Goal: Transaction & Acquisition: Book appointment/travel/reservation

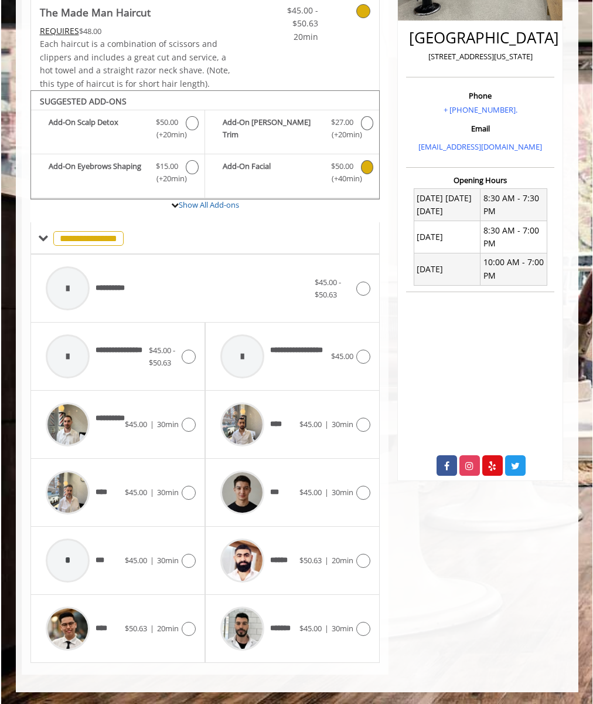
scroll to position [253, 0]
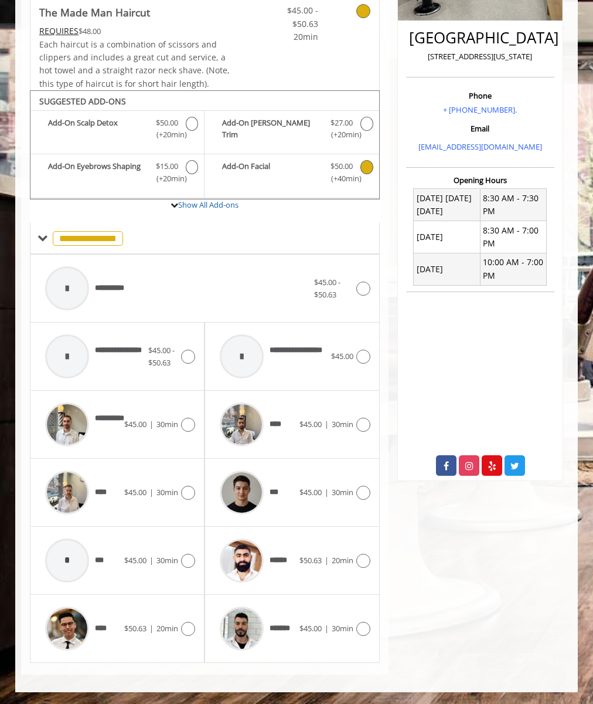
click at [205, 288] on div "**********" at bounding box center [176, 288] width 275 height 56
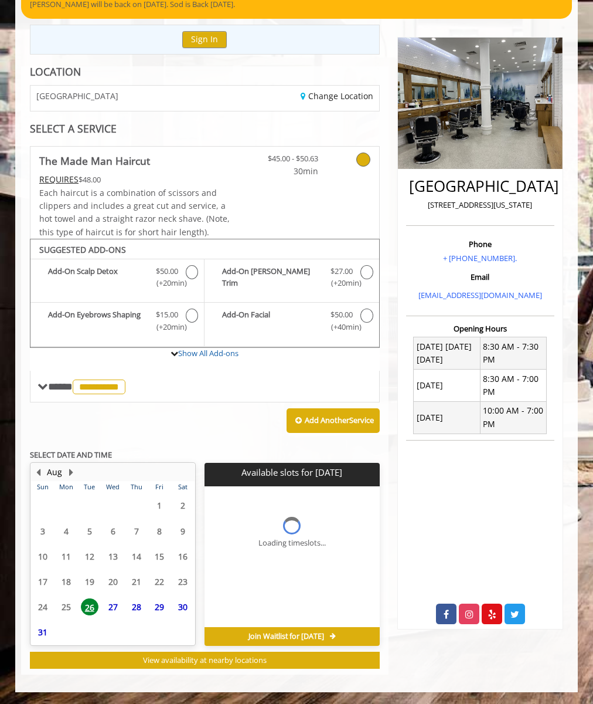
scroll to position [104, 0]
click at [113, 607] on span "27" at bounding box center [113, 606] width 18 height 17
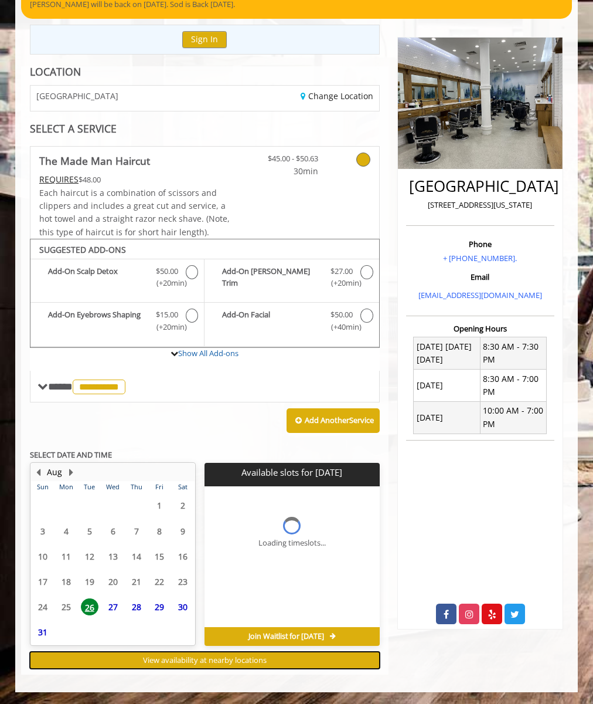
click at [205, 660] on span "View availability at nearby locations" at bounding box center [205, 659] width 124 height 11
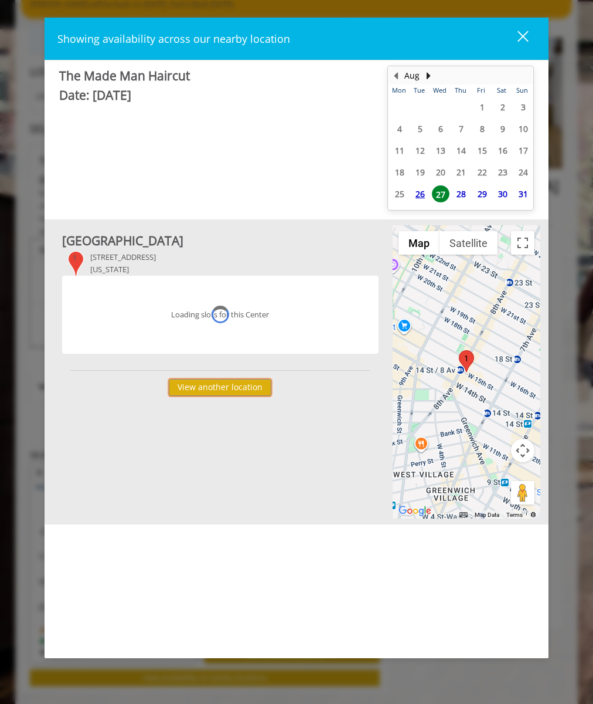
click at [220, 387] on button "View another location" at bounding box center [220, 387] width 103 height 17
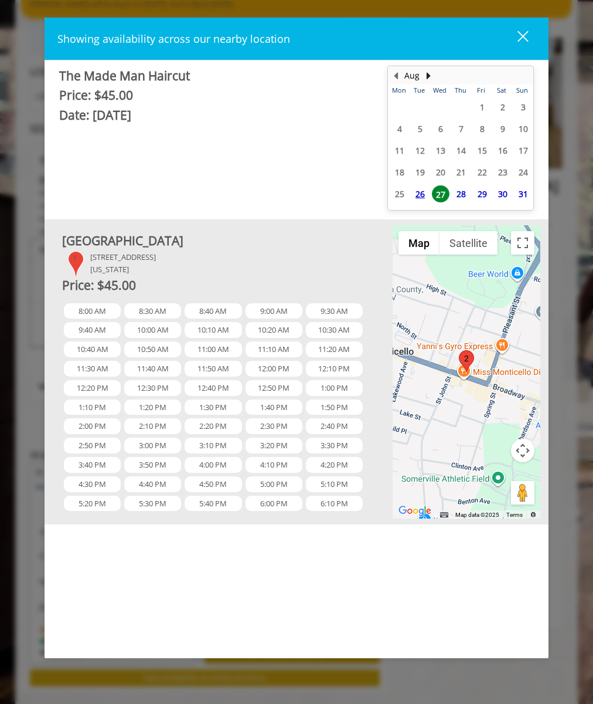
scroll to position [200, 0]
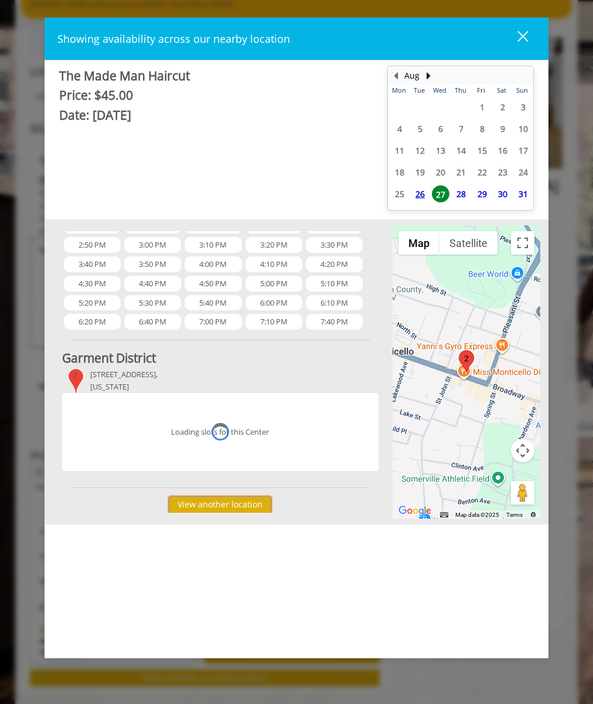
click at [217, 504] on button "View another location" at bounding box center [220, 504] width 103 height 17
